Goal: Information Seeking & Learning: Learn about a topic

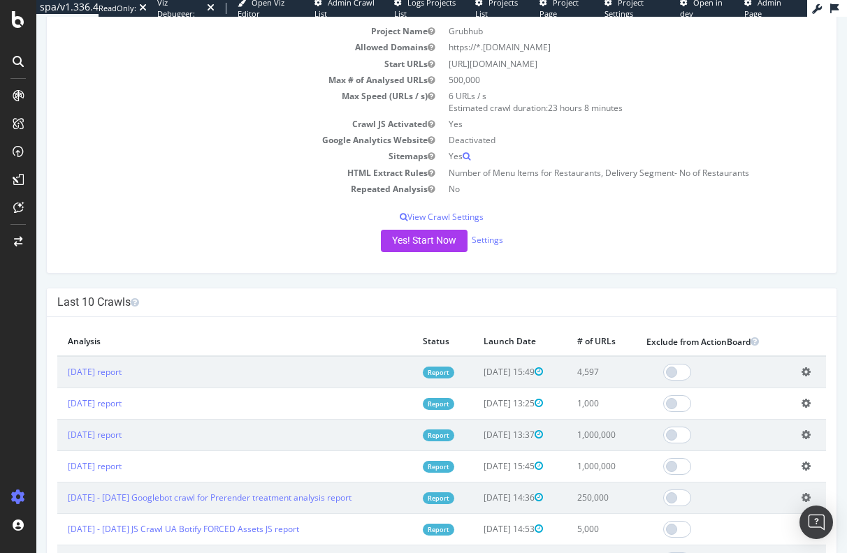
scroll to position [140, 0]
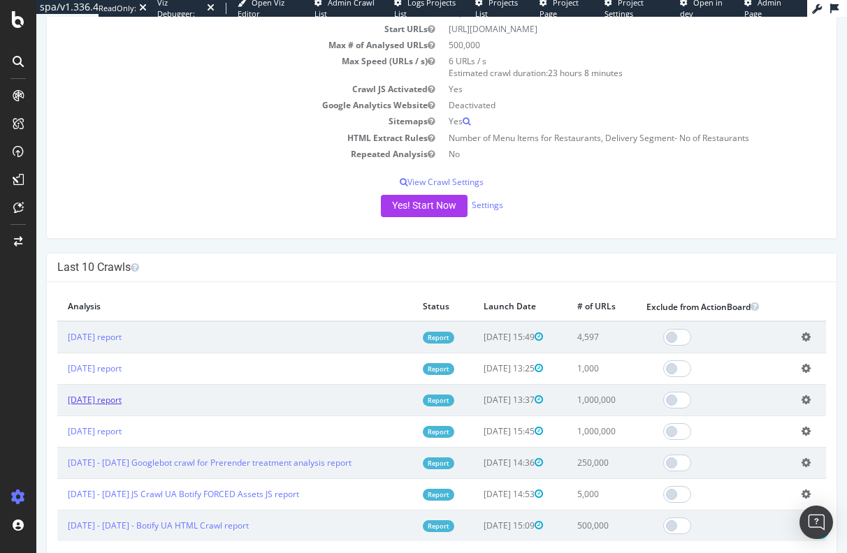
click at [122, 403] on link "2025 May. 1st report" at bounding box center [95, 400] width 54 height 12
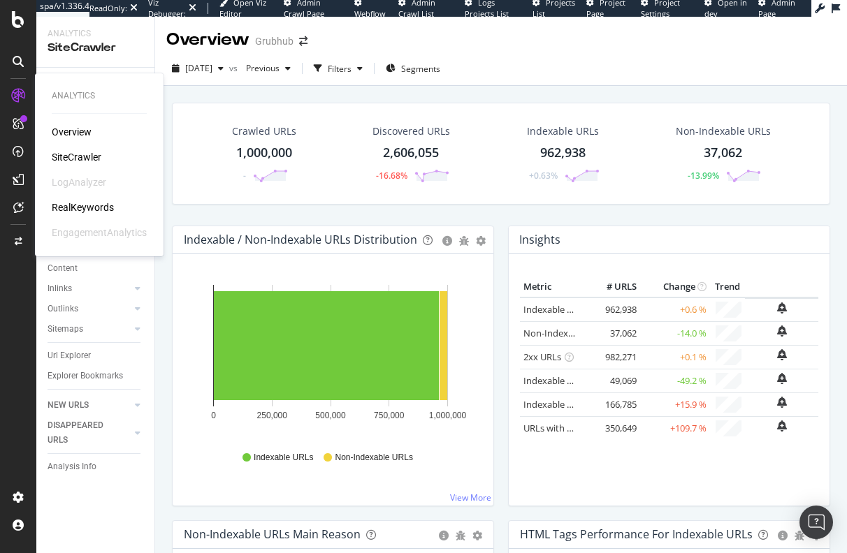
click at [81, 205] on div "RealKeywords" at bounding box center [83, 208] width 62 height 14
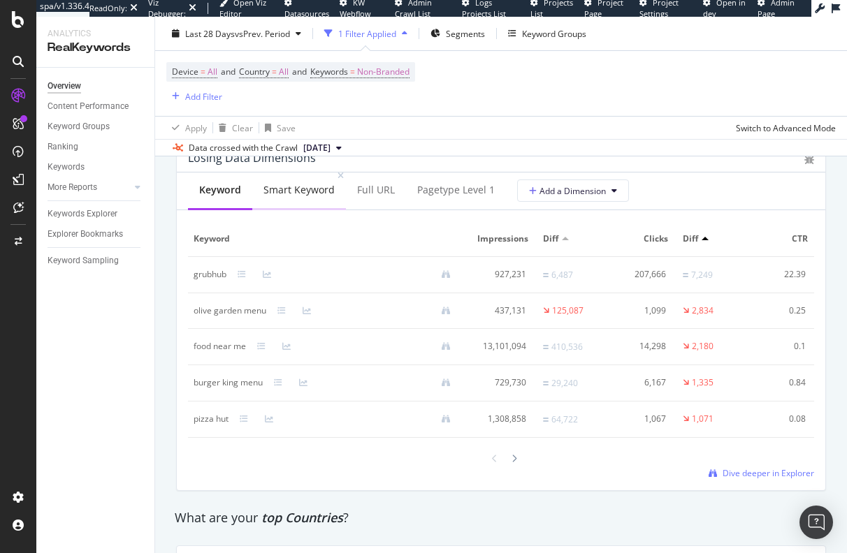
click at [294, 197] on div "Smart Keyword" at bounding box center [298, 190] width 71 height 14
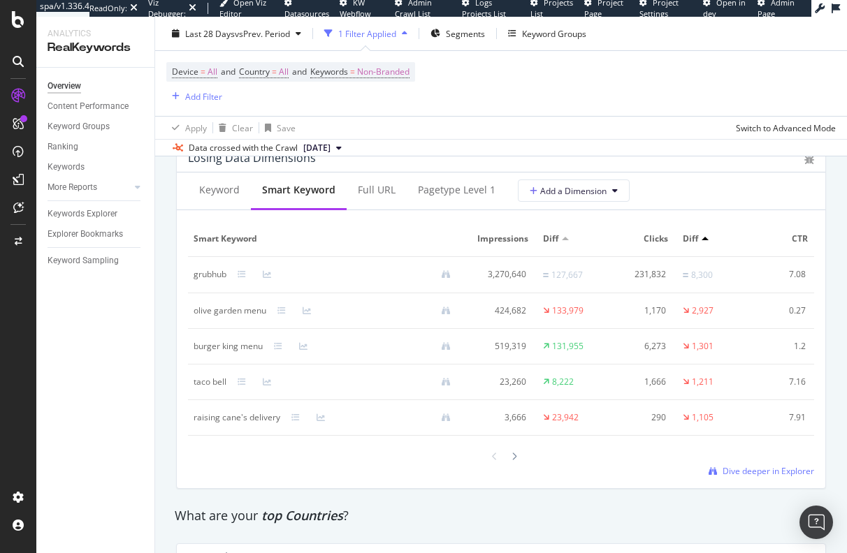
click at [697, 209] on div "Keyword Smart Keyword Full URL pagetype Level 1 Add a Dimension" at bounding box center [501, 192] width 648 height 38
click at [438, 477] on div "Smart Keyword Impressions Diff Clicks Diff CTR Diff Avg. Position Diff grubhub …" at bounding box center [501, 349] width 626 height 256
click at [511, 461] on icon at bounding box center [514, 457] width 6 height 8
click at [492, 462] on icon at bounding box center [495, 457] width 6 height 8
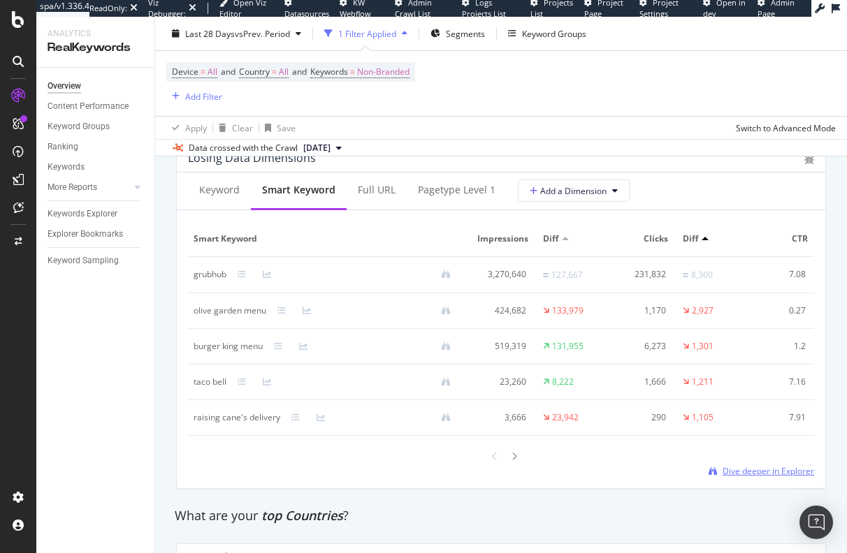
click at [748, 477] on span "Dive deeper in Explorer" at bounding box center [768, 471] width 92 height 12
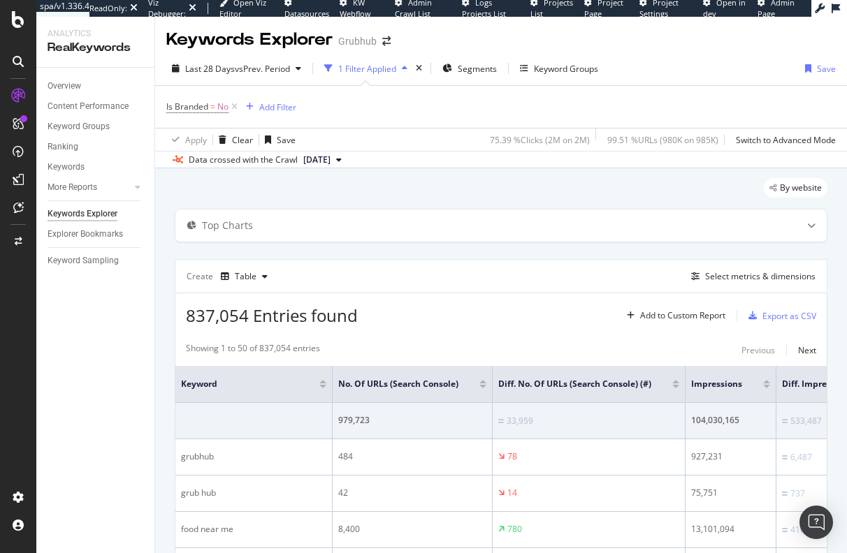
click at [636, 61] on div "Last 28 Days vs Prev. Period 1 Filter Applied Segments Keyword Groups Save" at bounding box center [501, 71] width 692 height 28
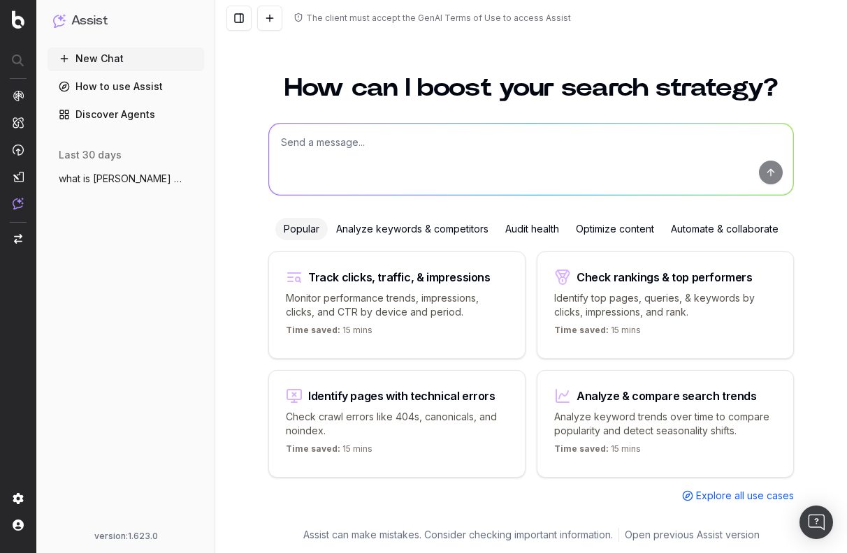
drag, startPoint x: 231, startPoint y: 141, endPoint x: 255, endPoint y: 283, distance: 143.8
click at [232, 141] on div "How can I boost your search strategy? Popular Analyze keywords & competitors Au…" at bounding box center [531, 306] width 632 height 495
click at [138, 174] on span "what is Grubhubs share of voice for mexi" at bounding box center [120, 179] width 123 height 14
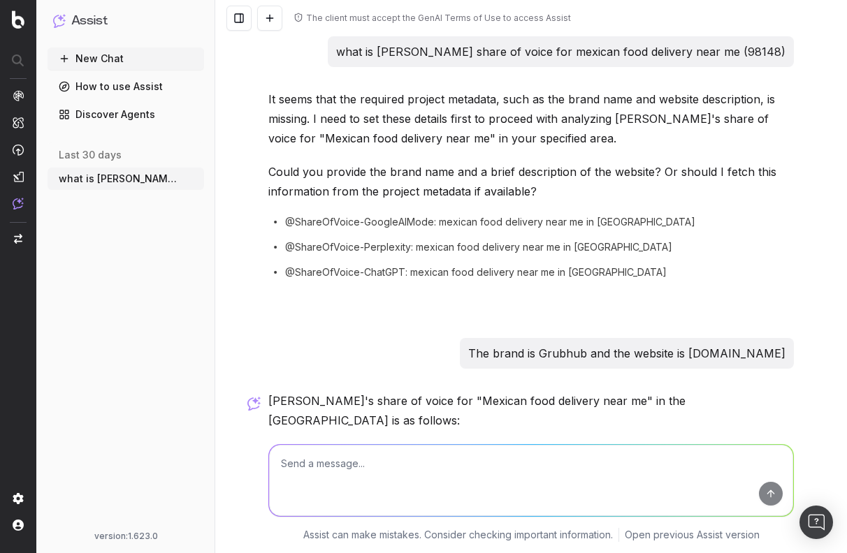
drag, startPoint x: 84, startPoint y: 289, endPoint x: 127, endPoint y: 212, distance: 88.2
click at [83, 289] on div "New Chat How to use Assist Discover Agents last 30 days what is Grubhubs share …" at bounding box center [126, 287] width 156 height 478
